Goal: Task Accomplishment & Management: Manage account settings

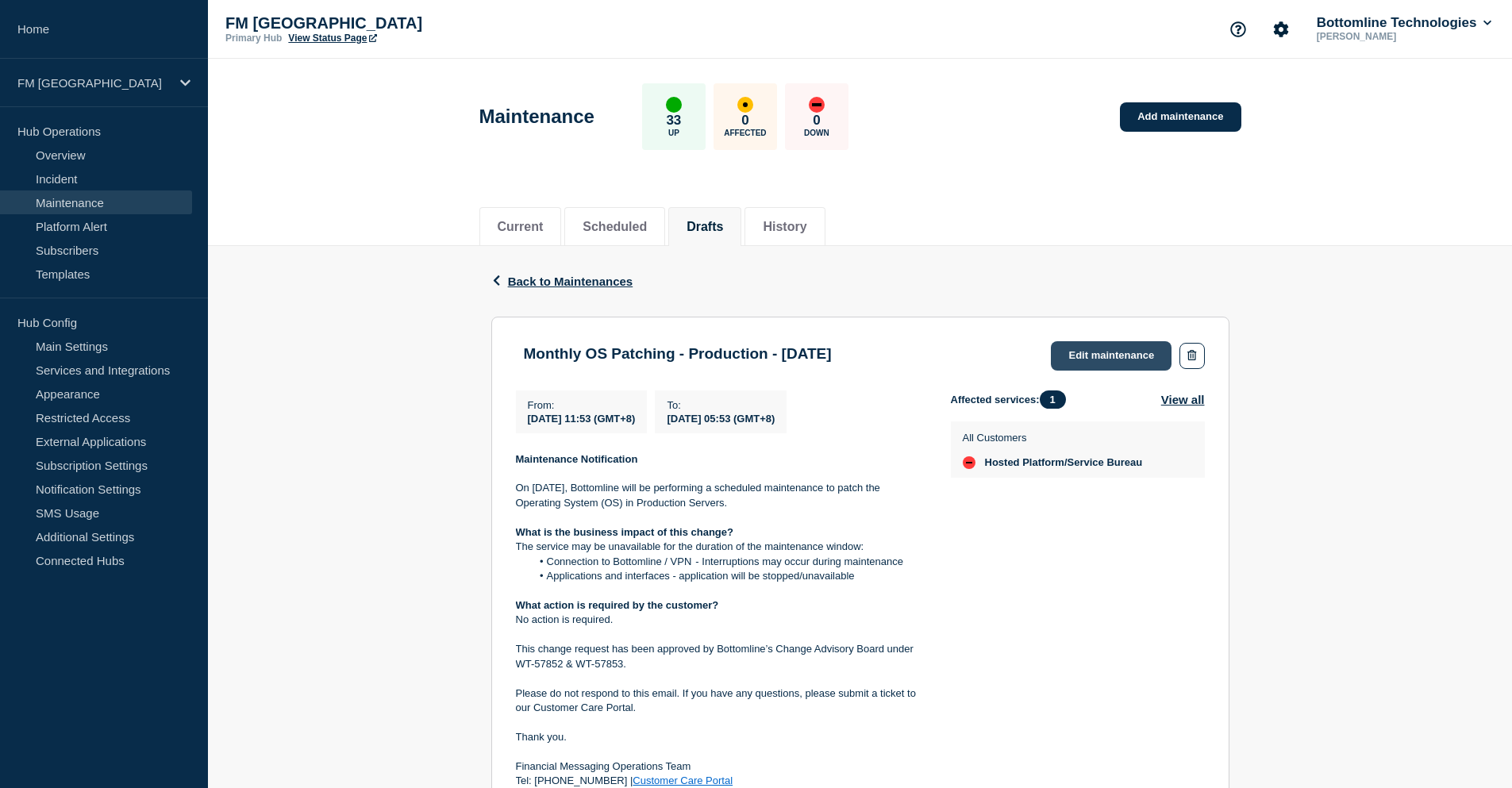
click at [1122, 355] on link "Edit maintenance" at bounding box center [1112, 355] width 121 height 30
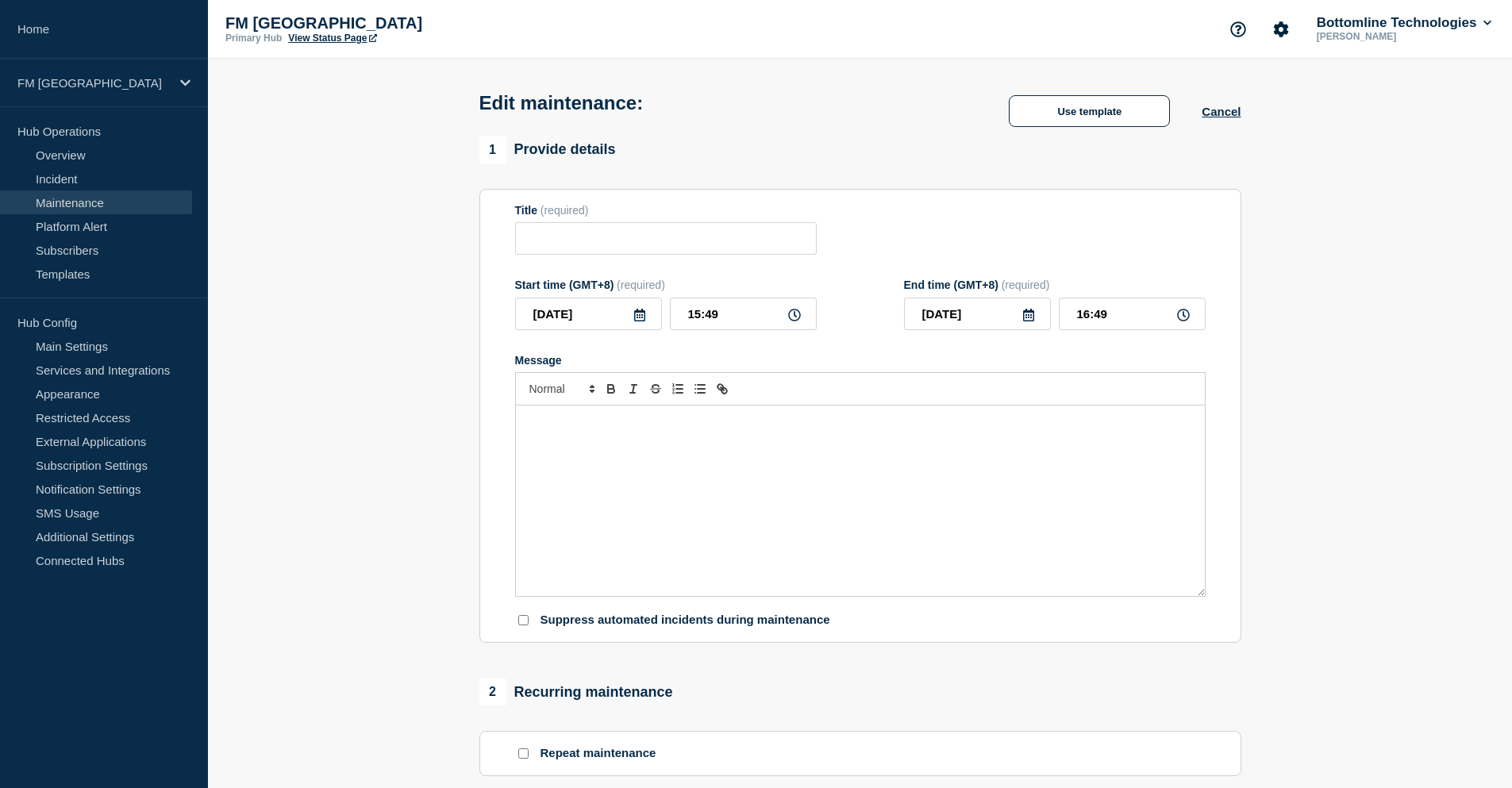
type input "Monthly OS Patching - Production - 30 Aug 2025"
type input "2025-08-18"
type input "11:53"
type input "2025-08-19"
type input "05:53"
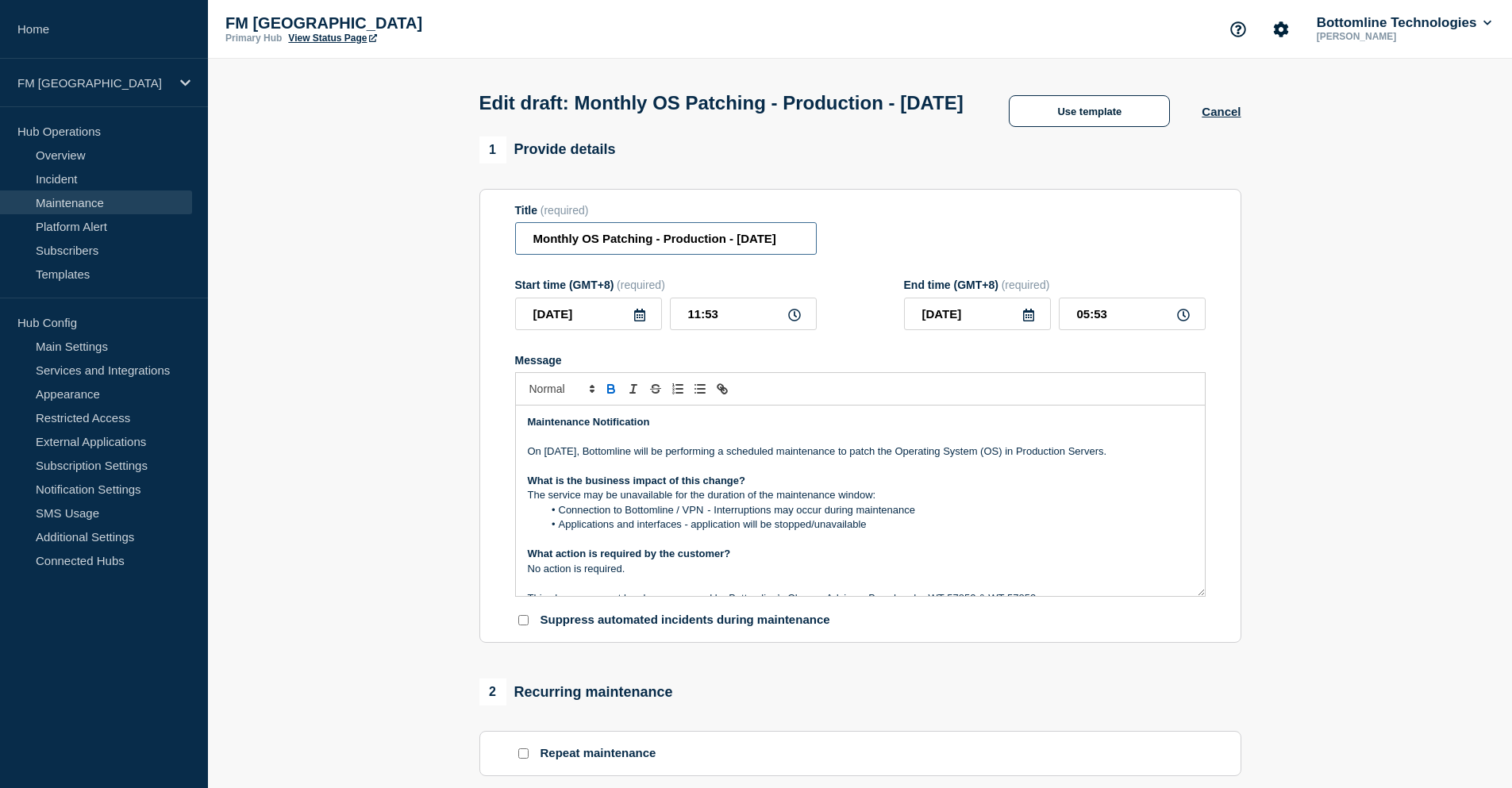
click at [687, 255] on input "Monthly OS Patching - Production - 30 Aug 2025" at bounding box center [666, 239] width 301 height 32
drag, startPoint x: 687, startPoint y: 265, endPoint x: 719, endPoint y: 295, distance: 43.9
click at [688, 255] on input "Monthly OS Patching - Production - 30 Aug 2025" at bounding box center [666, 239] width 301 height 32
paste input "WT-57852"
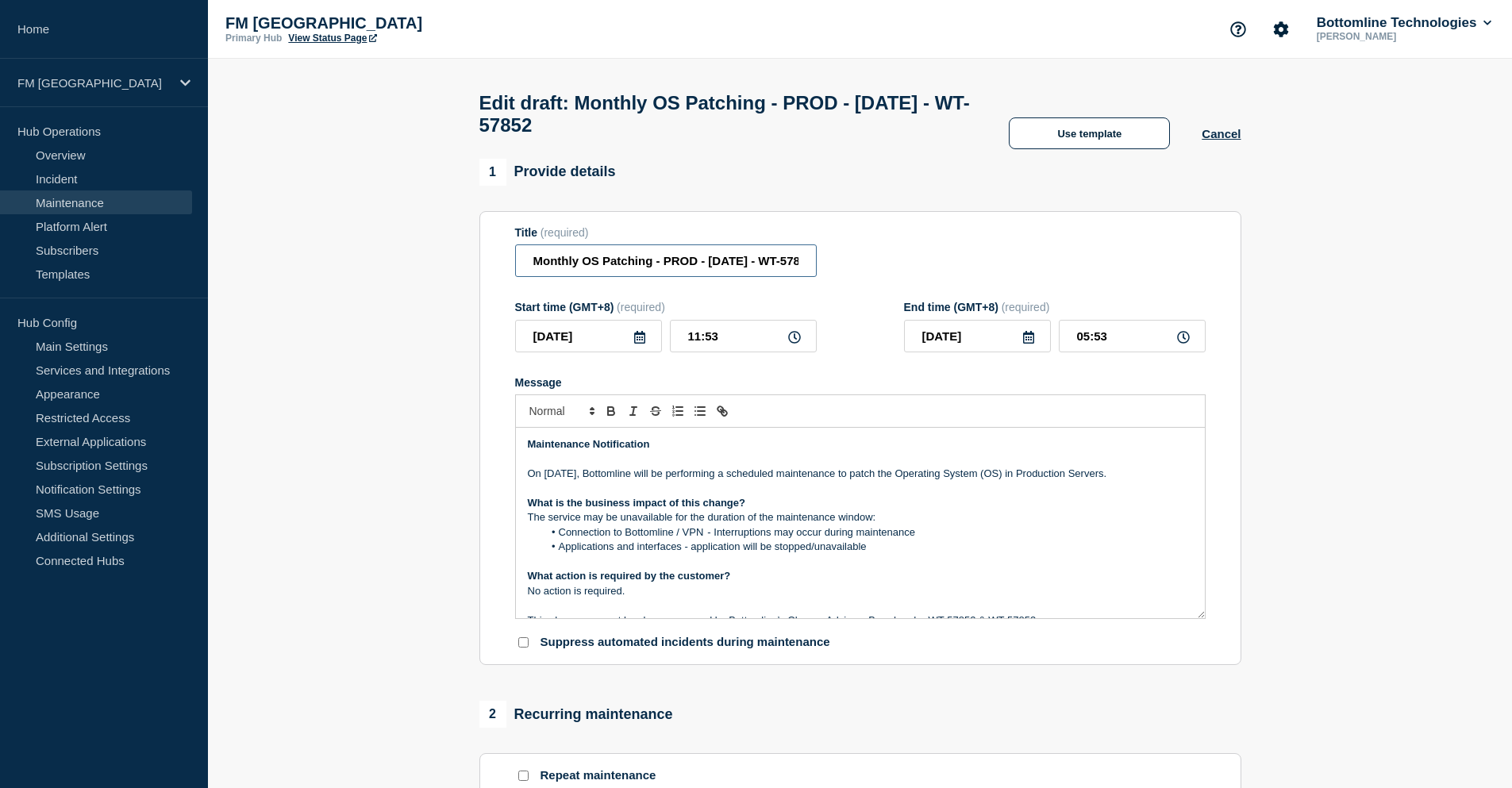
scroll to position [0, 48]
type input "Monthly OS Patching - PROD - 30/AUG/2025 - WT-57852"
drag, startPoint x: 544, startPoint y: 482, endPoint x: 624, endPoint y: 479, distance: 80.1
click at [624, 479] on p "On 30th August 2025, Bottomline will be performing a scheduled maintenance to p…" at bounding box center [861, 473] width 665 height 14
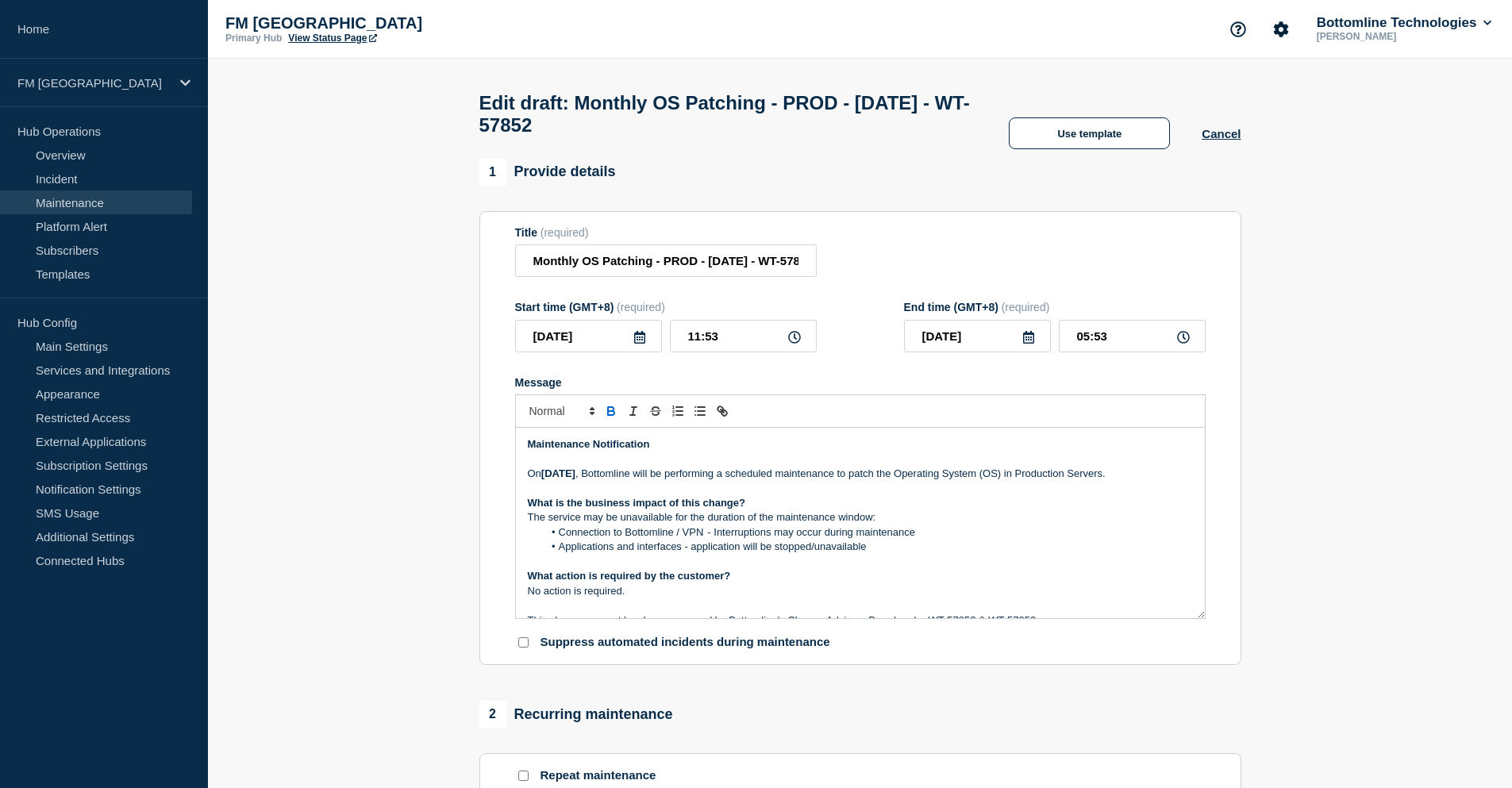
click at [643, 344] on icon at bounding box center [639, 337] width 11 height 13
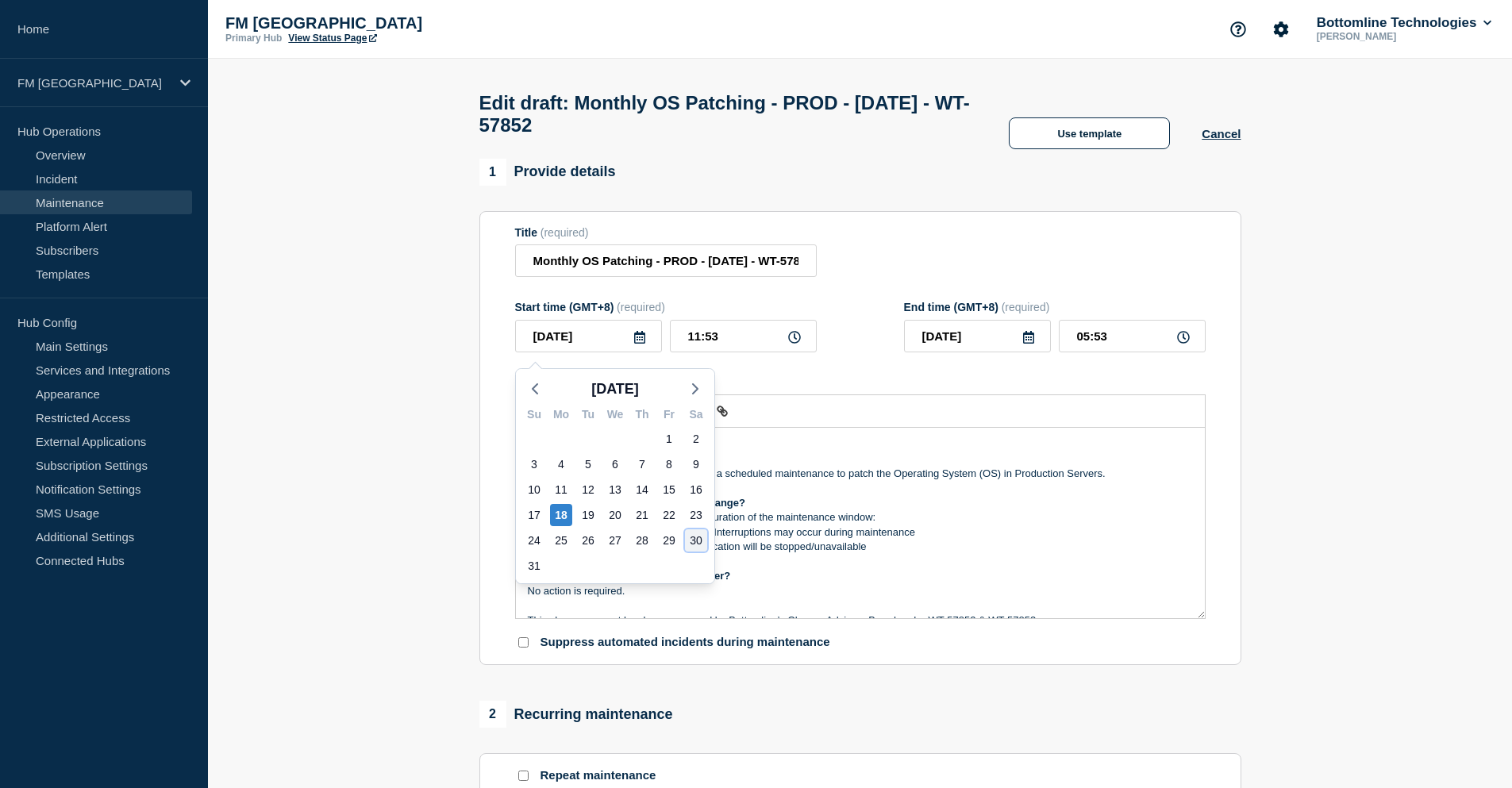
click at [698, 542] on div "30" at bounding box center [696, 540] width 22 height 22
type input "2025-08-30"
type input "2025-08-31"
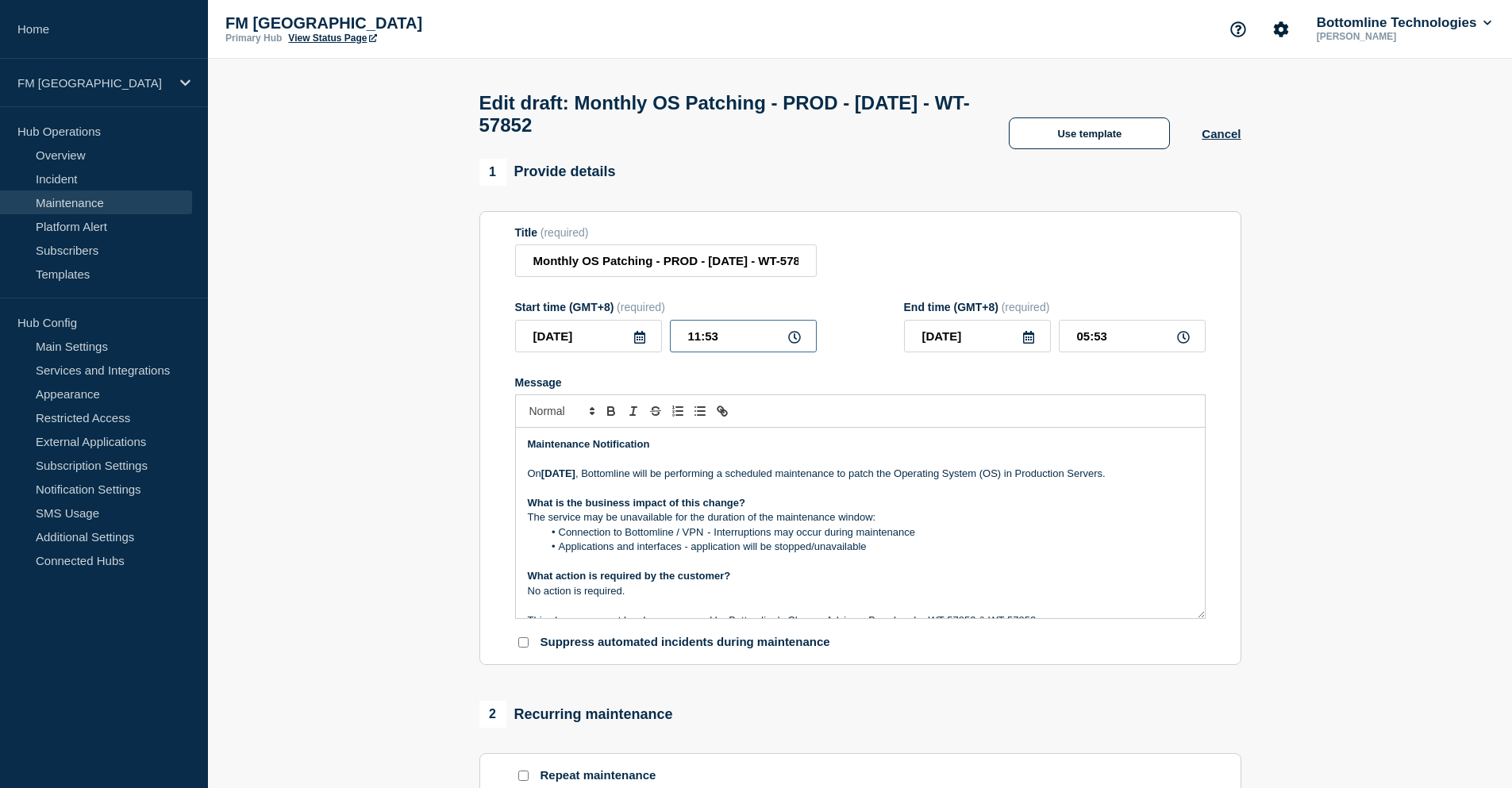
drag, startPoint x: 759, startPoint y: 348, endPoint x: 667, endPoint y: 348, distance: 92.0
click at [667, 348] on div "2025-08-30 11:53" at bounding box center [666, 336] width 301 height 32
type input "15:00"
drag, startPoint x: 1120, startPoint y: 344, endPoint x: 1068, endPoint y: 343, distance: 52.0
click at [1068, 343] on input "09:00" at bounding box center [1132, 336] width 146 height 32
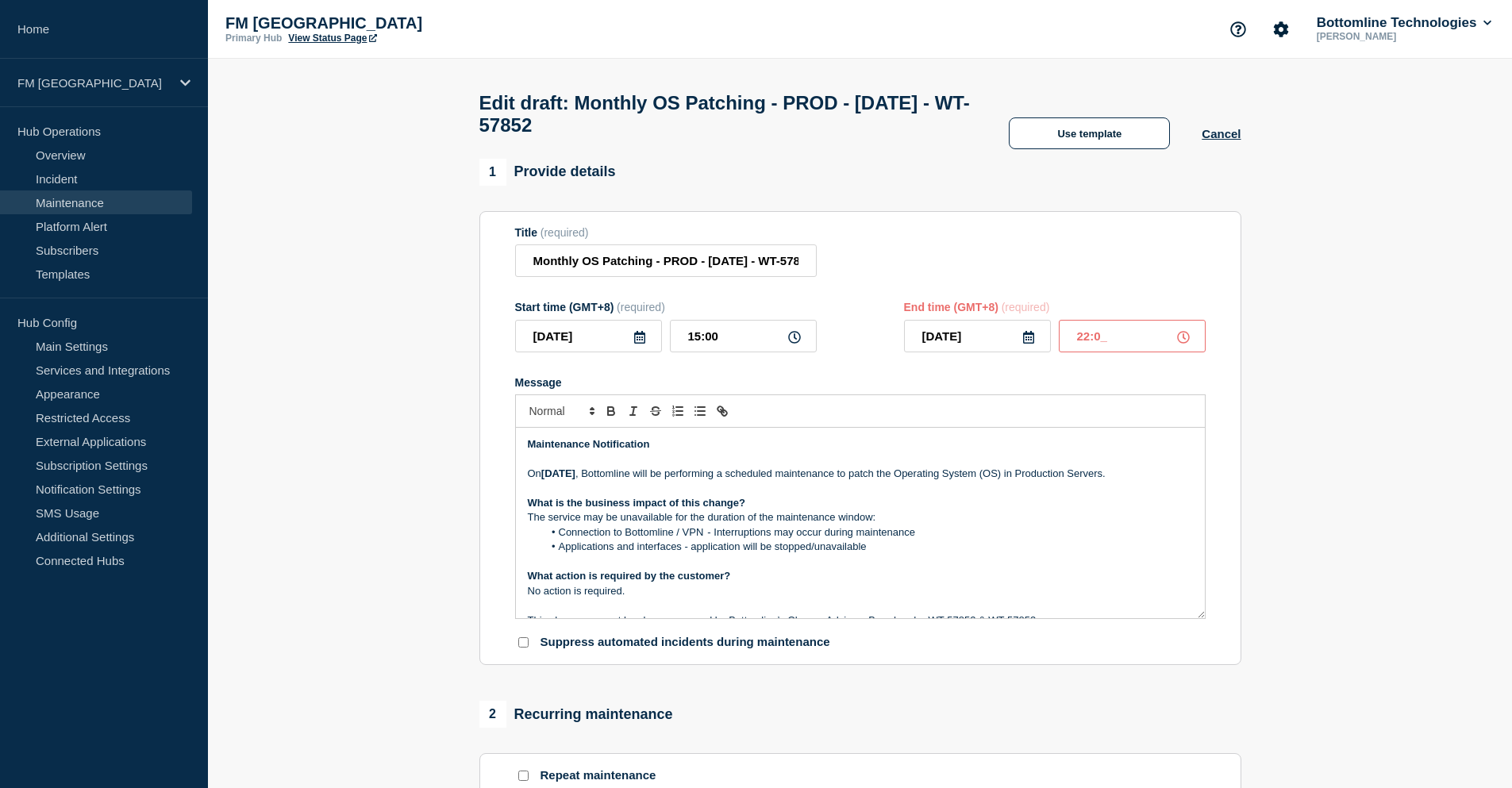
type input "22:00"
click at [1096, 481] on p "On 30th August 2025 , Bottomline will be performing a scheduled maintenance to …" at bounding box center [861, 473] width 665 height 14
click at [913, 548] on li "Applications and interfaces - application will be stopped/unavailable" at bounding box center [868, 547] width 650 height 14
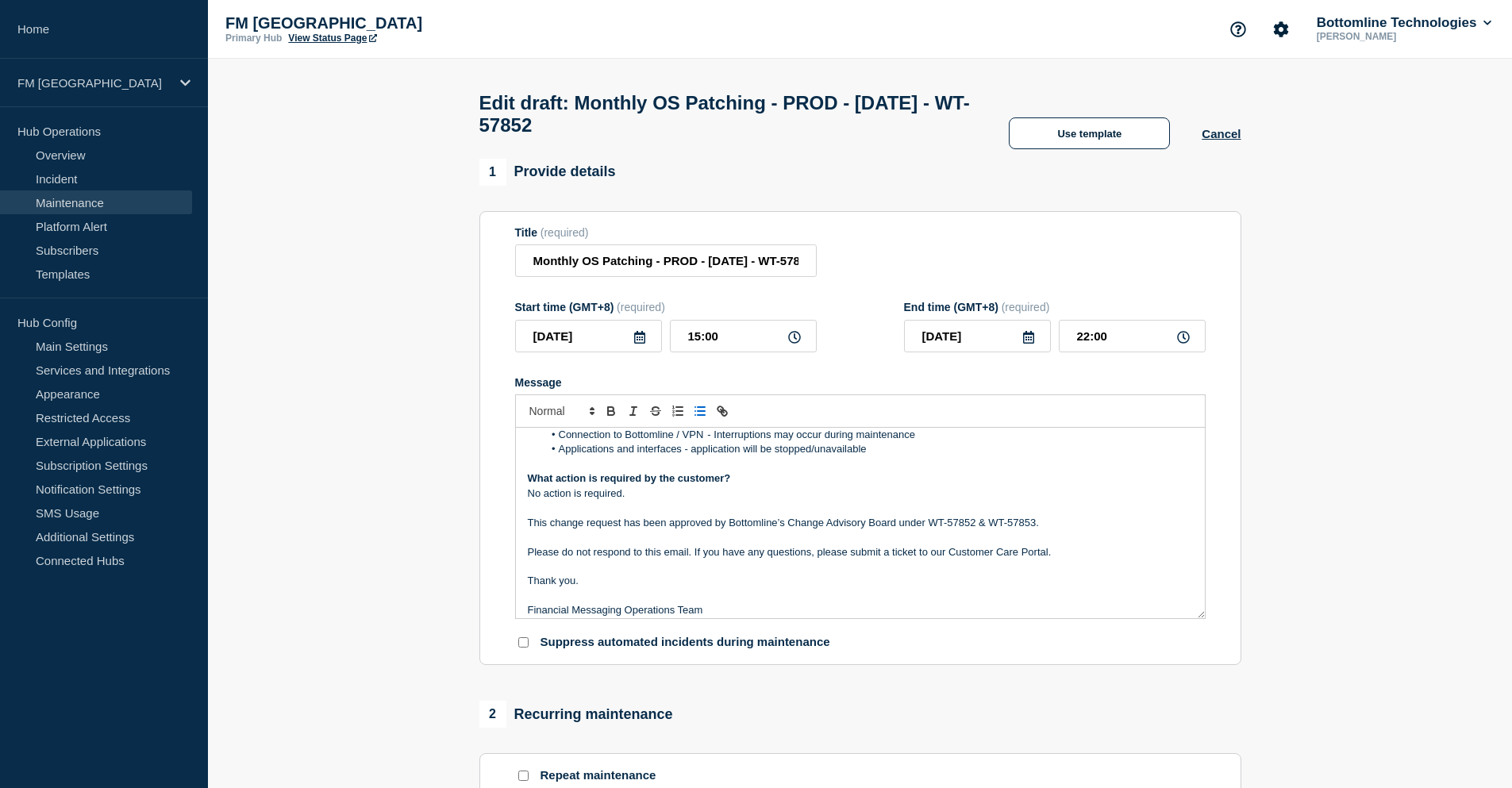
scroll to position [121, 0]
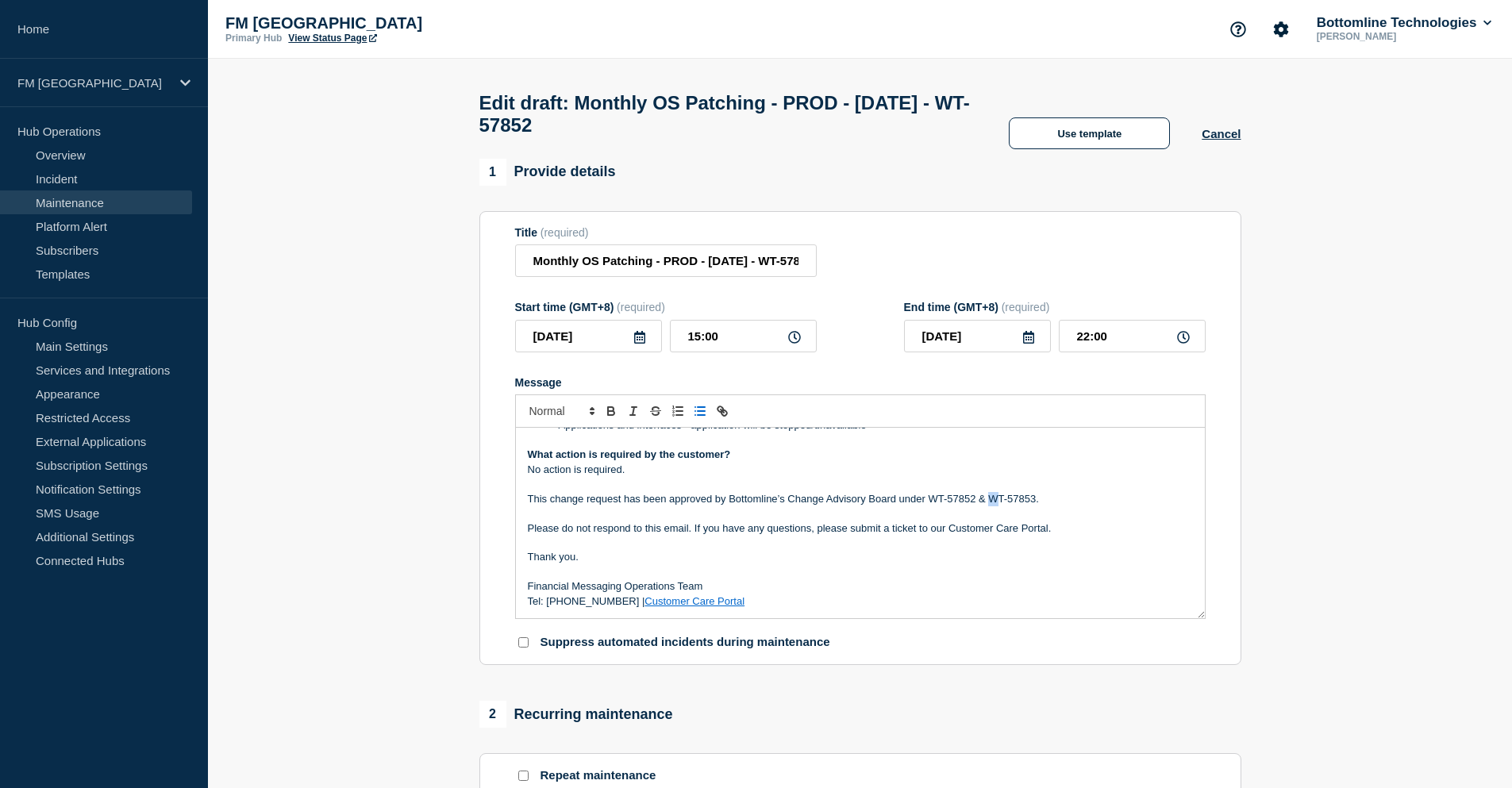
click at [996, 506] on p "This change request has been approved by Bottomline’s Change Advisory Board und…" at bounding box center [861, 499] width 665 height 14
drag, startPoint x: 782, startPoint y: 273, endPoint x: 808, endPoint y: 272, distance: 26.0
click at [808, 272] on input "Monthly OS Patching - PROD - 30/AUG/2025 - WT-57852" at bounding box center [666, 261] width 301 height 32
click at [806, 271] on input "Monthly OS Patching - PROD - 30/AUG/2025 - WT-57852" at bounding box center [666, 261] width 301 height 32
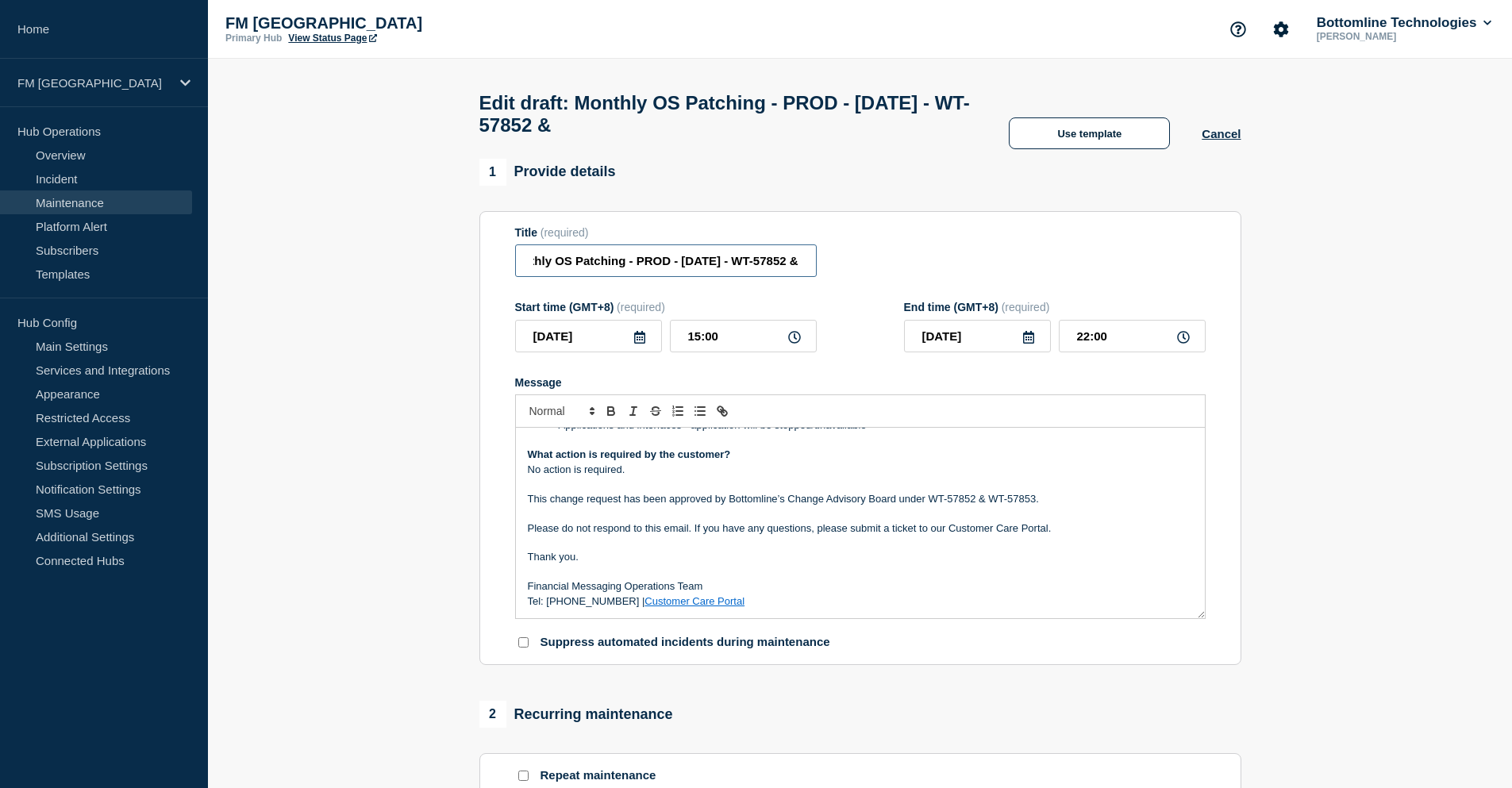
paste input "WT-57853"
type input "Monthly OS Patching - PROD - [DATE] - WT-57852 & WT-57853"
drag, startPoint x: 821, startPoint y: 569, endPoint x: 792, endPoint y: 561, distance: 30.1
click at [822, 565] on p "Thank you." at bounding box center [861, 557] width 665 height 14
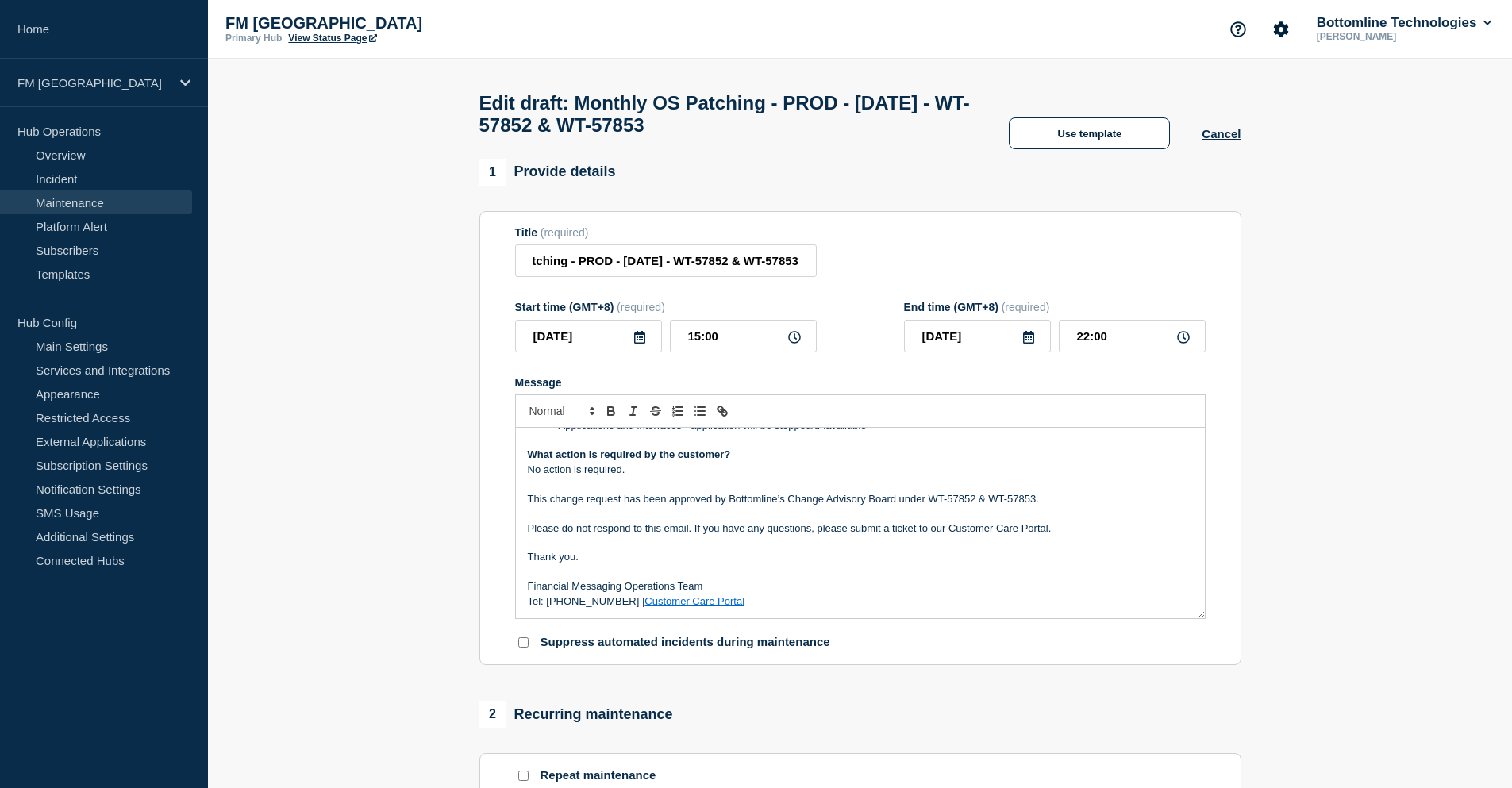
scroll to position [0, 0]
click at [700, 593] on p "Financial Messaging Operations Team" at bounding box center [861, 587] width 665 height 14
click at [693, 607] on link "Customer Care Portal" at bounding box center [694, 601] width 100 height 12
click at [678, 565] on p "Thank you." at bounding box center [861, 557] width 665 height 14
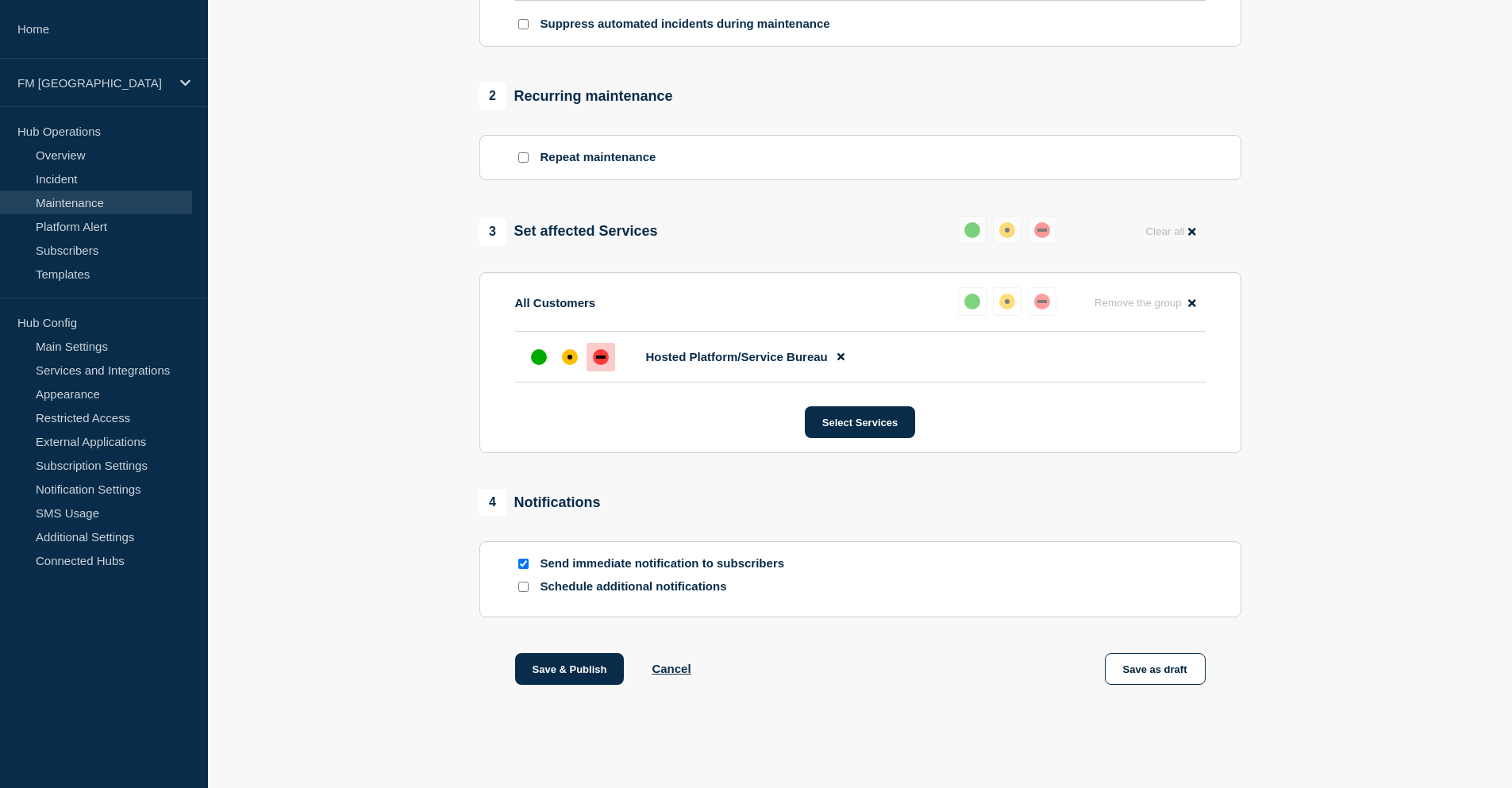
scroll to position [626, 0]
click at [1145, 667] on button "Save as draft" at bounding box center [1155, 670] width 101 height 32
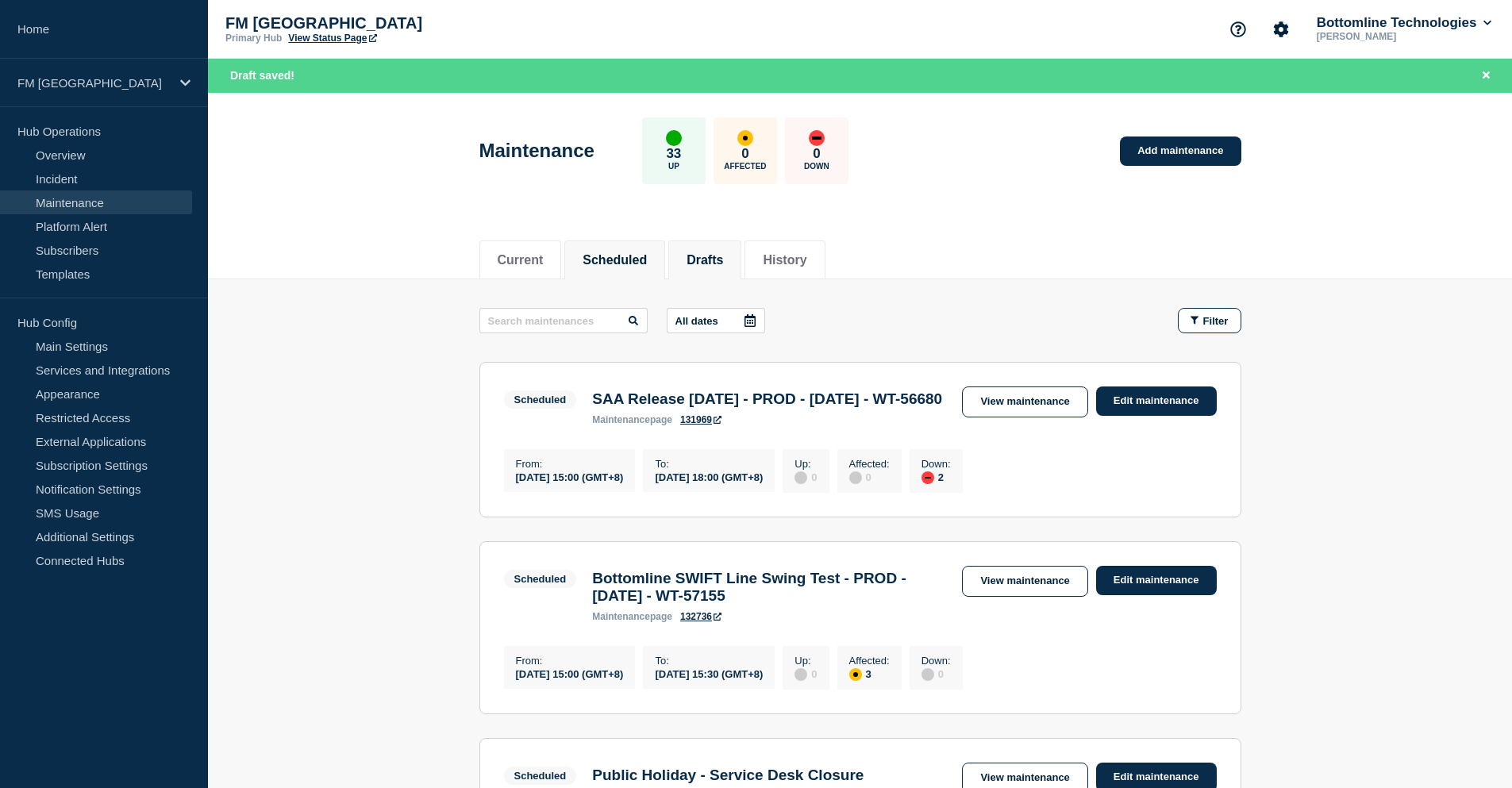
click at [720, 262] on button "Drafts" at bounding box center [704, 260] width 36 height 14
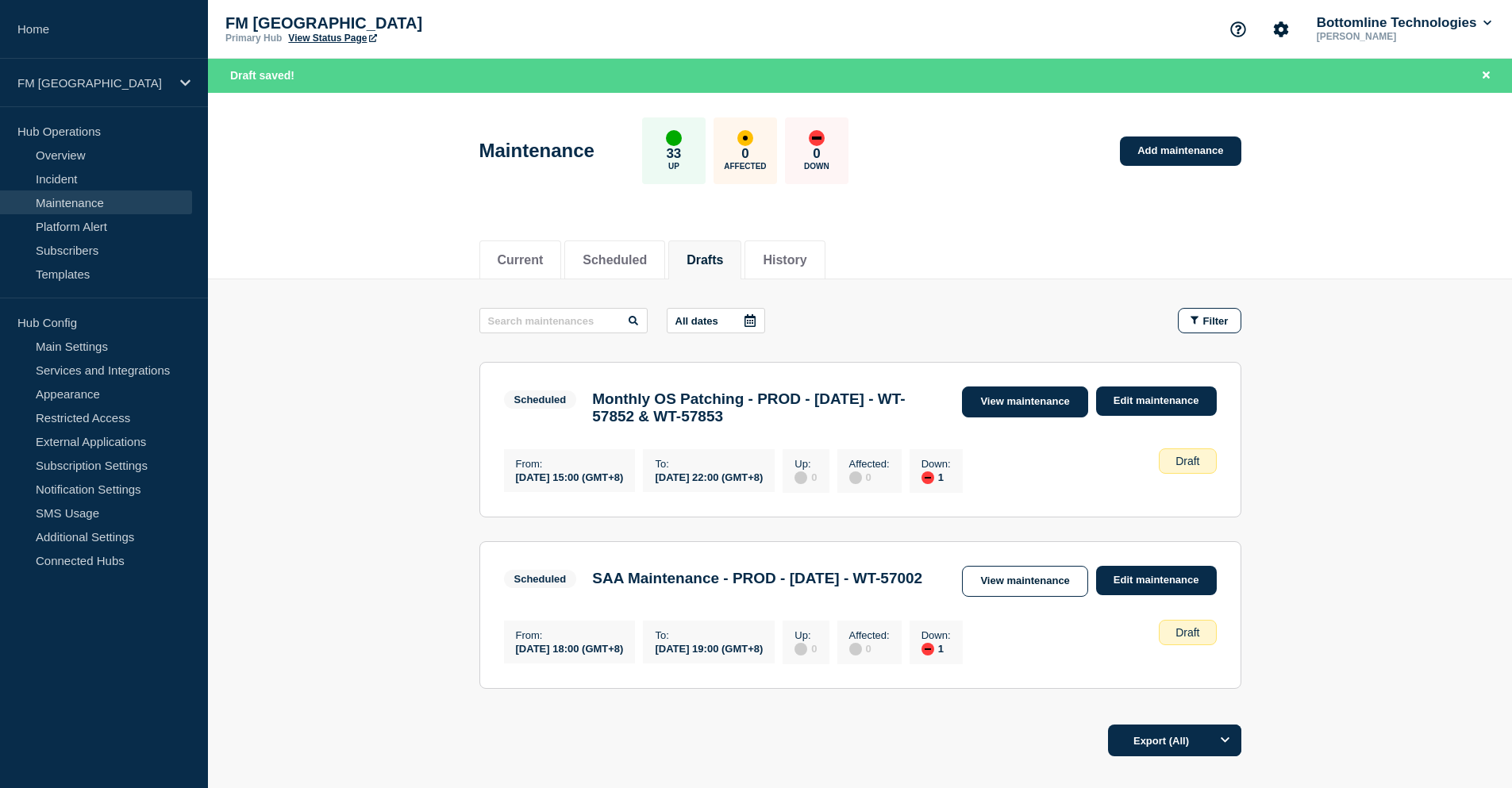
click at [1013, 405] on link "View maintenance" at bounding box center [1025, 402] width 125 height 31
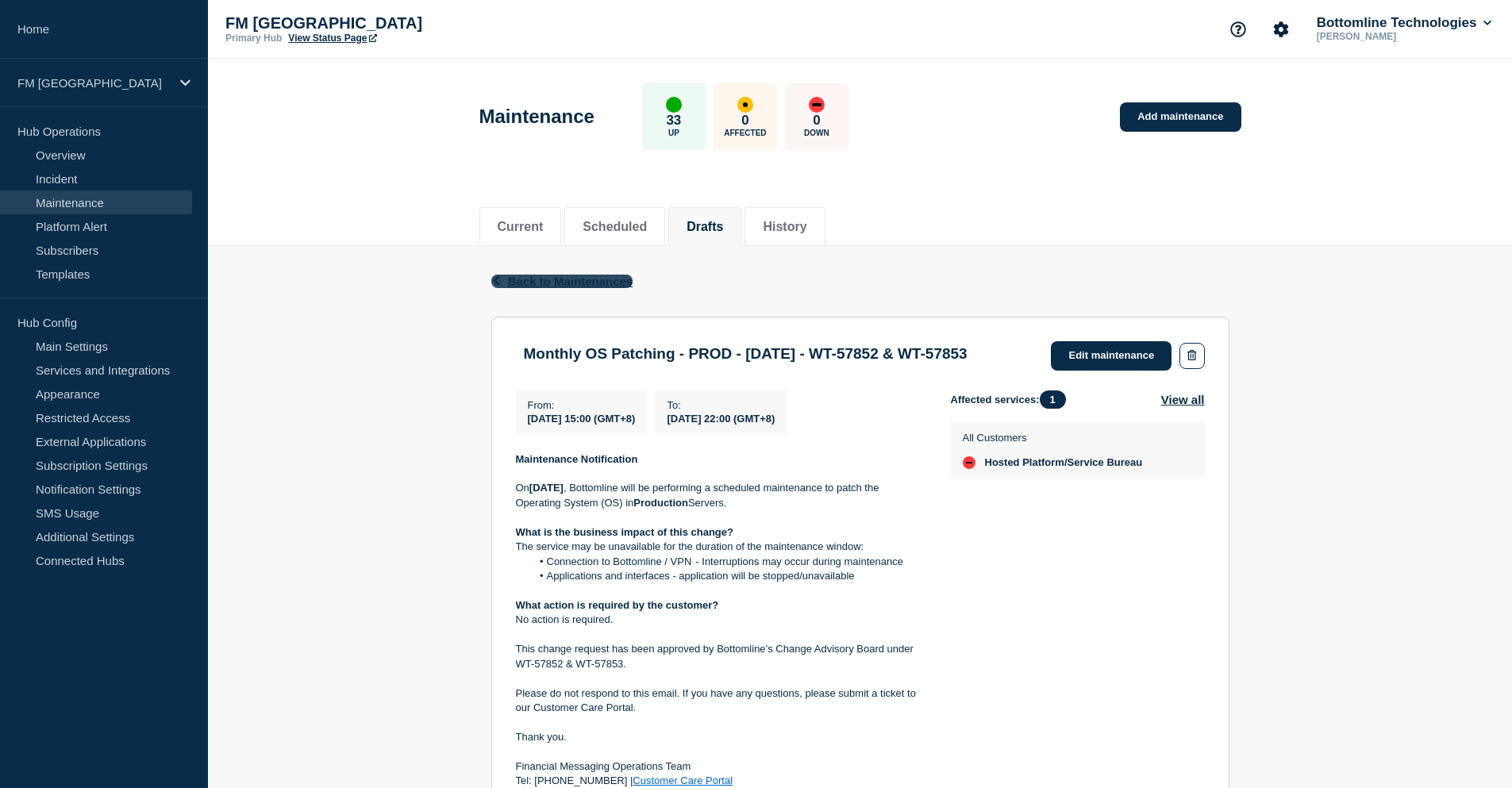
click at [546, 276] on span "Back to Maintenances" at bounding box center [571, 281] width 125 height 14
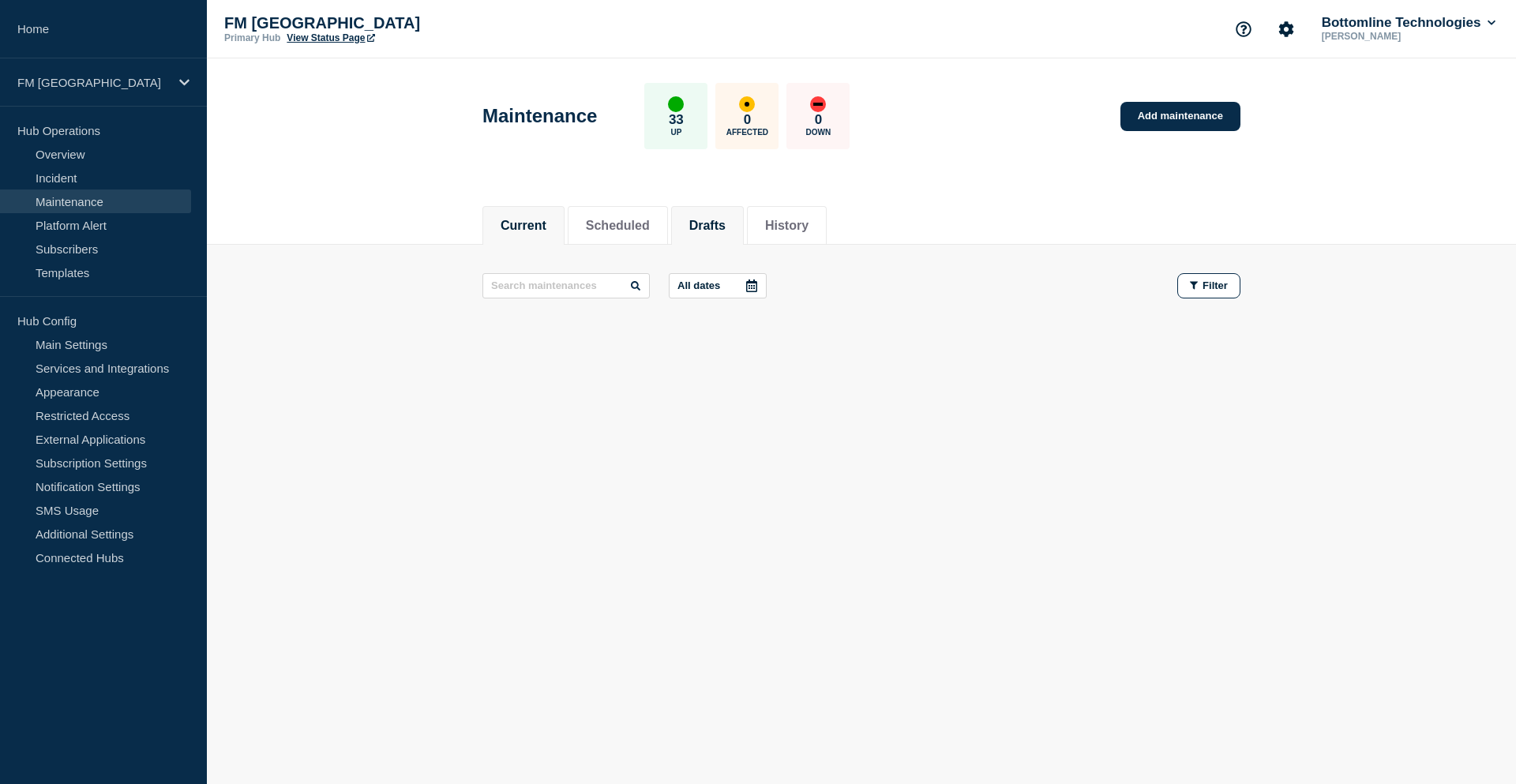
click at [728, 237] on li "Drafts" at bounding box center [707, 226] width 72 height 39
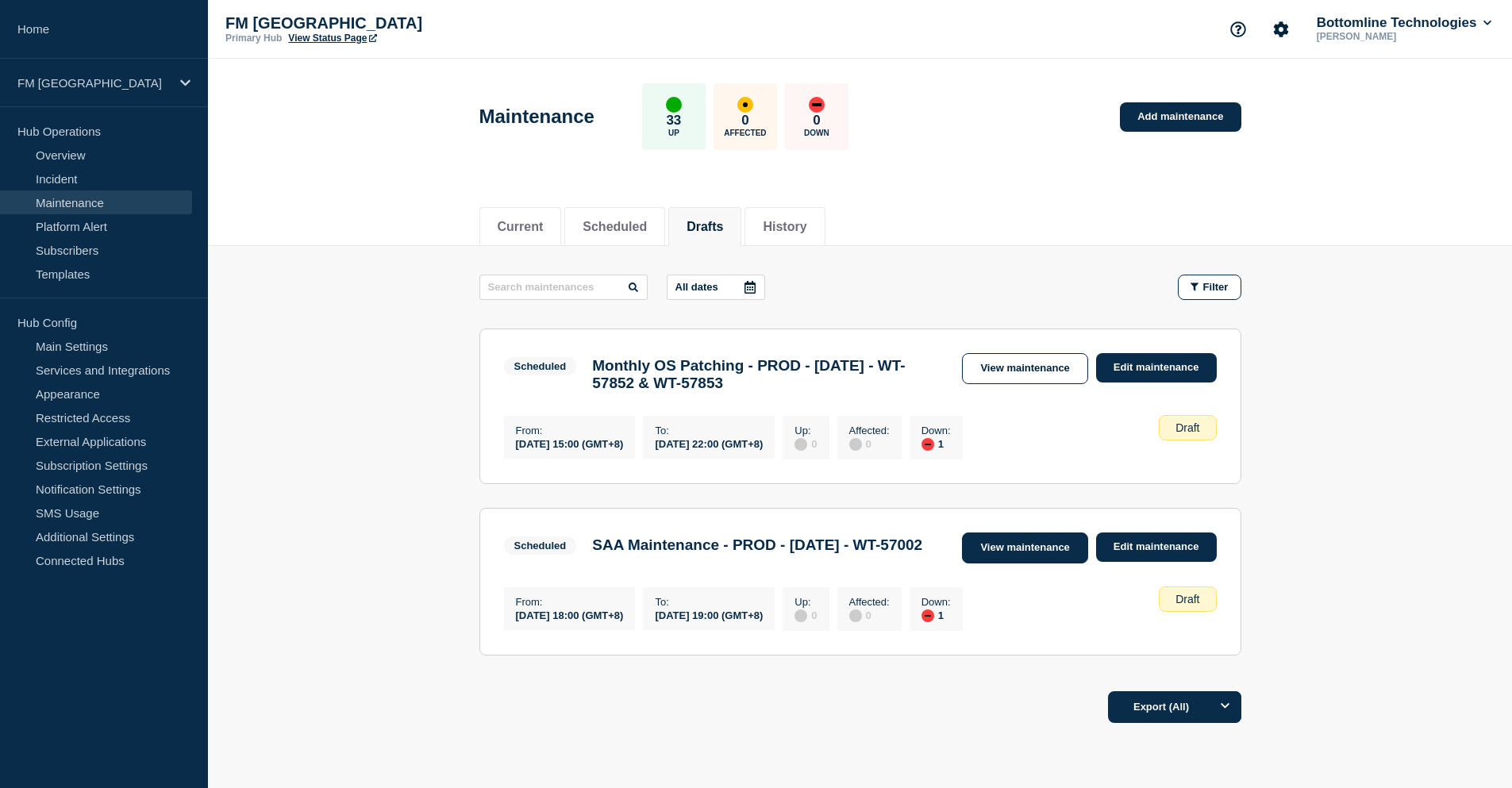
click at [1027, 564] on link "View maintenance" at bounding box center [1025, 548] width 125 height 31
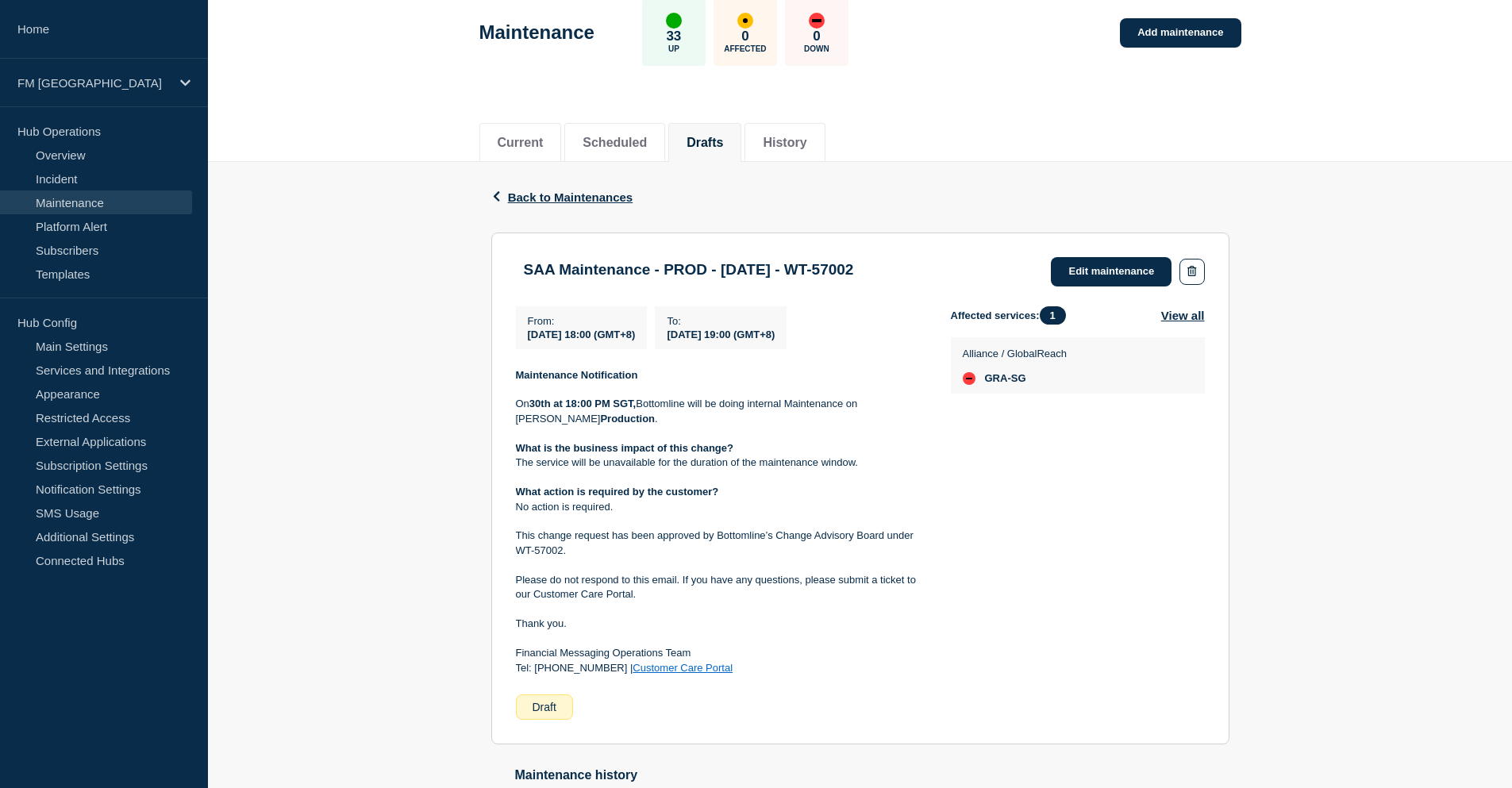
scroll to position [57, 0]
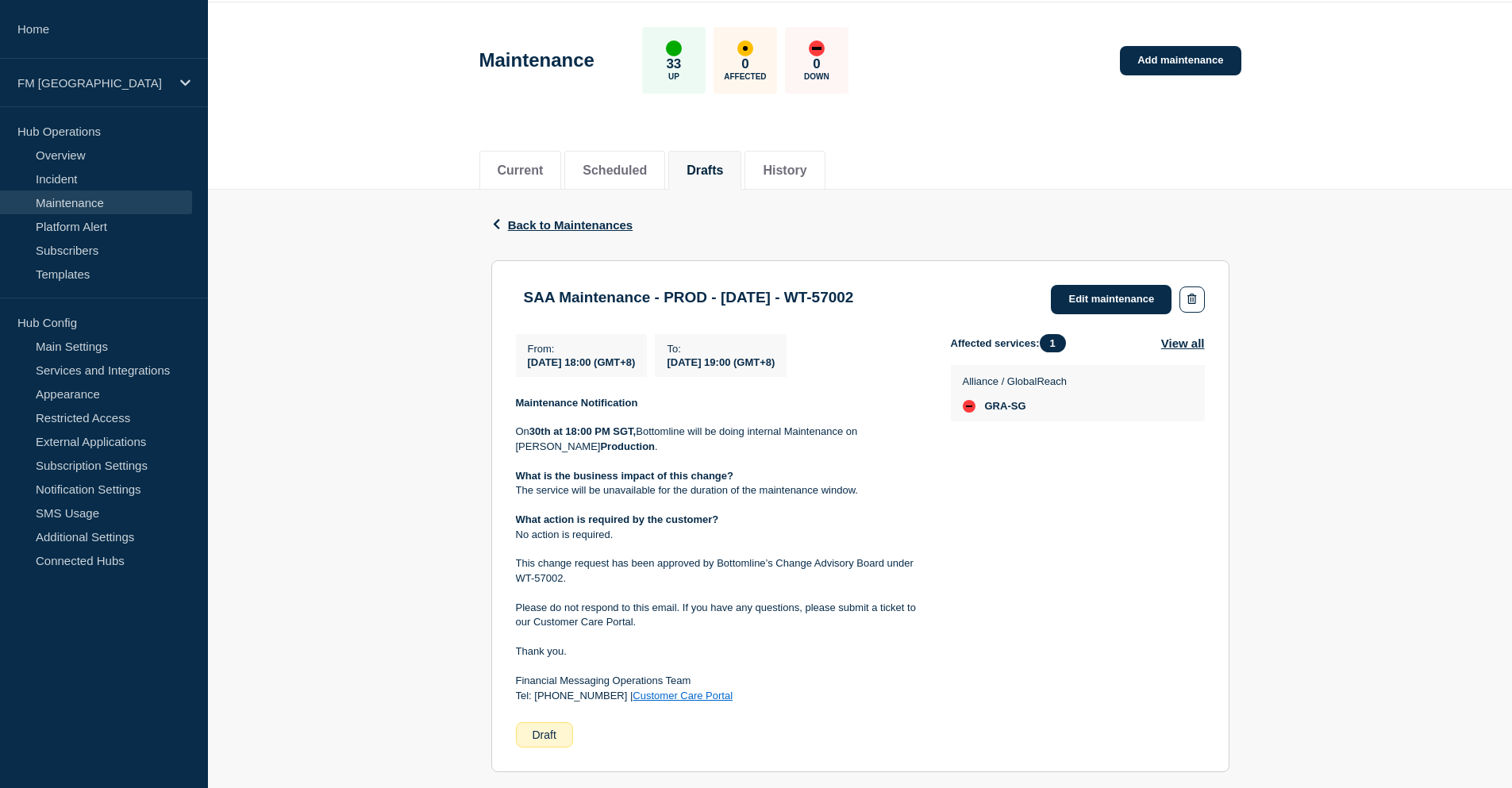
drag, startPoint x: 866, startPoint y: 300, endPoint x: 944, endPoint y: 298, distance: 78.0
click at [854, 298] on h3 "SAA Maintenance - PROD - [DATE] - WT-57002" at bounding box center [689, 297] width 330 height 18
copy h3 "WT-57002"
